Goal: Transaction & Acquisition: Download file/media

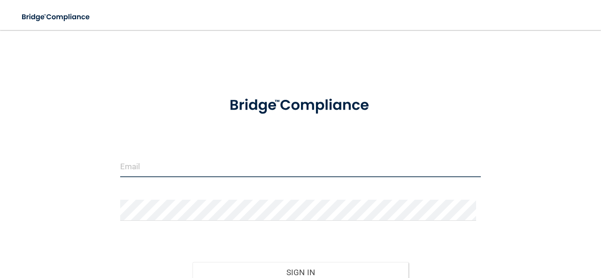
click at [197, 168] on input "email" at bounding box center [300, 166] width 361 height 21
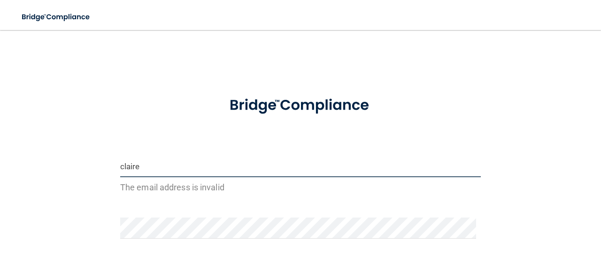
type input "[PERSON_NAME][EMAIL_ADDRESS][DOMAIN_NAME]"
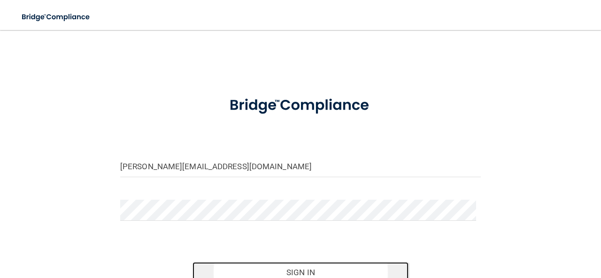
click at [243, 271] on button "Sign In" at bounding box center [300, 272] width 216 height 21
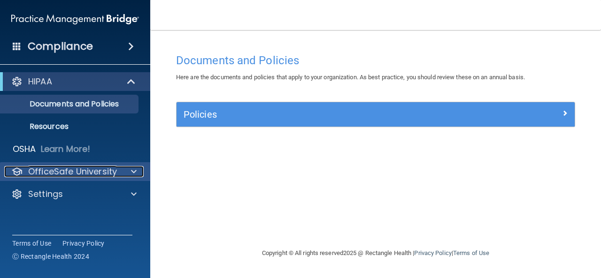
click at [126, 166] on div at bounding box center [132, 171] width 23 height 11
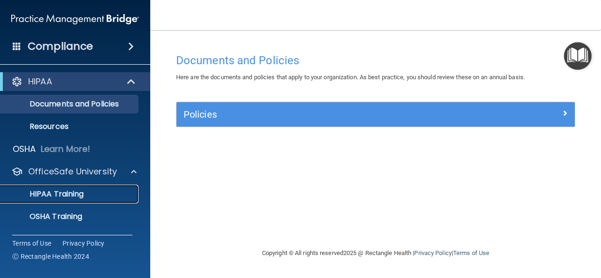
click at [78, 195] on p "HIPAA Training" at bounding box center [44, 194] width 77 height 9
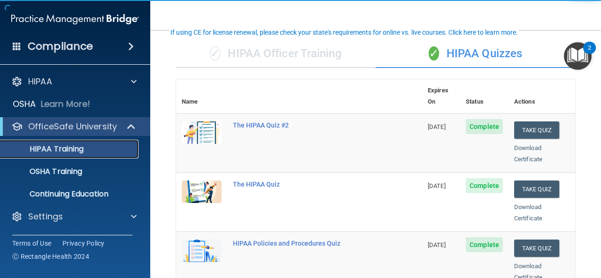
scroll to position [64, 0]
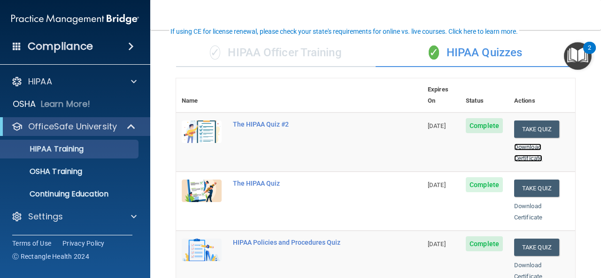
click at [525, 144] on link "Download Certificate" at bounding box center [528, 153] width 28 height 18
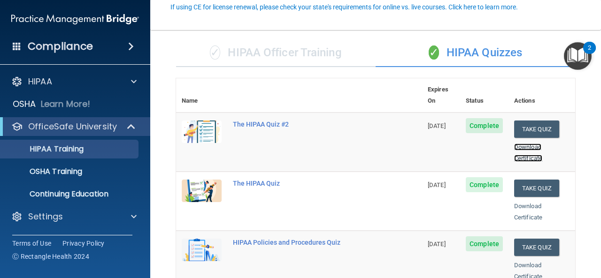
scroll to position [90, 0]
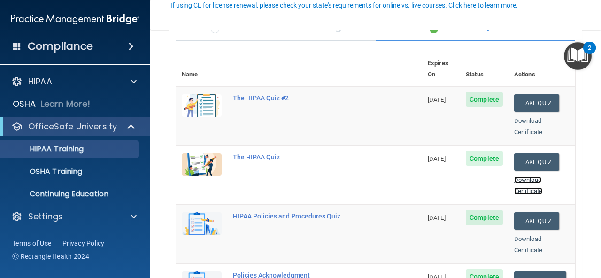
click at [514, 177] on link "Download Certificate" at bounding box center [528, 186] width 28 height 18
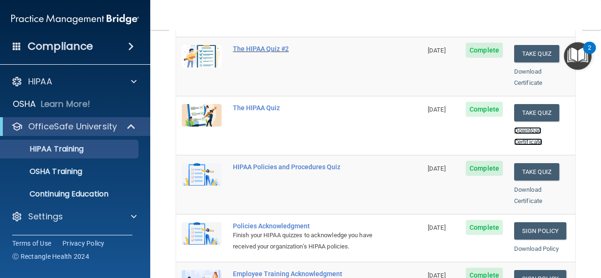
scroll to position [144, 0]
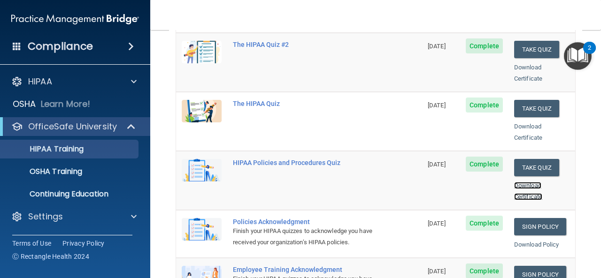
click at [520, 182] on link "Download Certificate" at bounding box center [528, 191] width 28 height 18
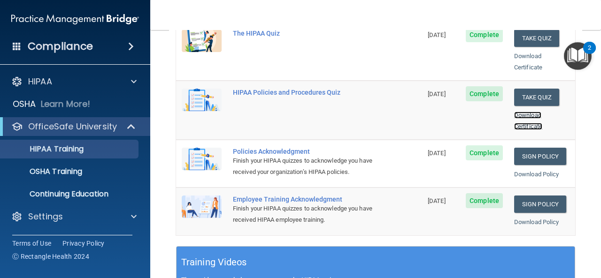
scroll to position [215, 0]
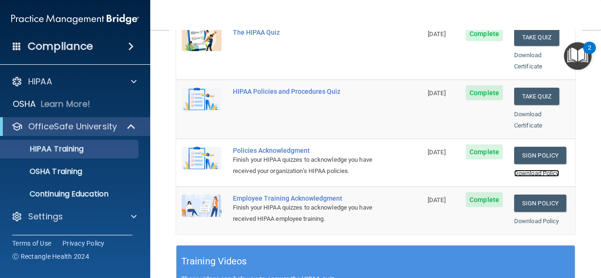
click at [515, 170] on link "Download Policy" at bounding box center [536, 173] width 45 height 7
click at [520, 218] on link "Download Policy" at bounding box center [536, 221] width 45 height 7
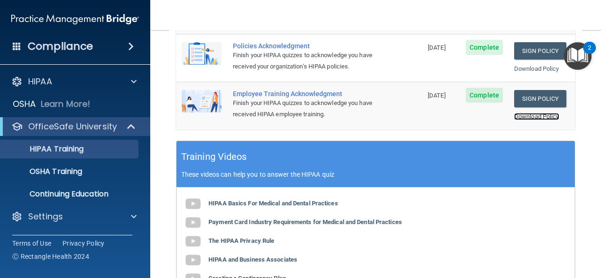
scroll to position [320, 0]
